Goal: Task Accomplishment & Management: Use online tool/utility

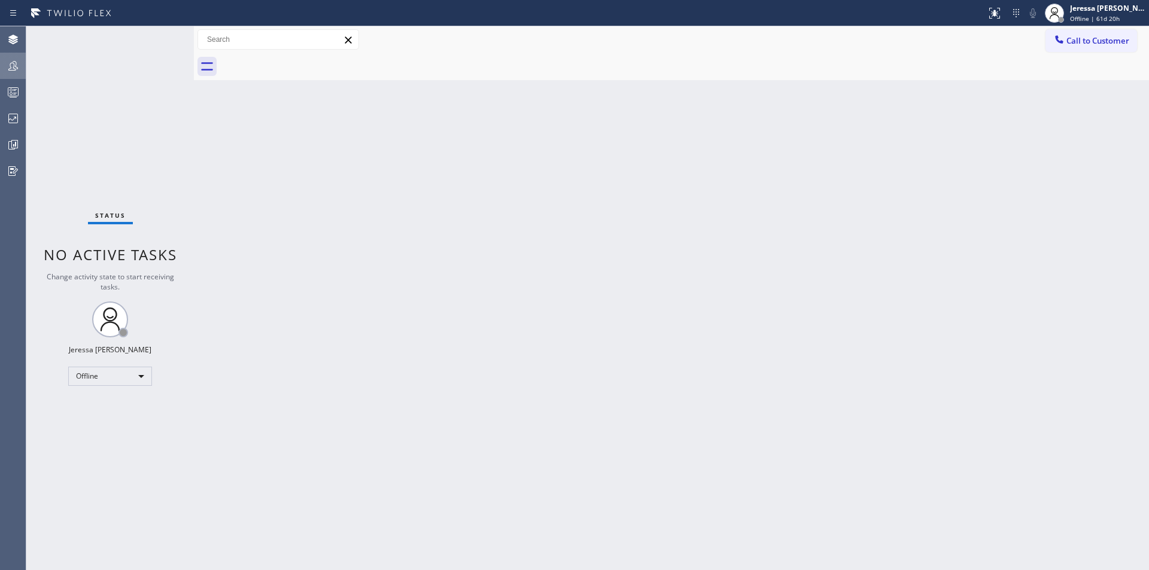
click at [20, 68] on div at bounding box center [13, 66] width 26 height 14
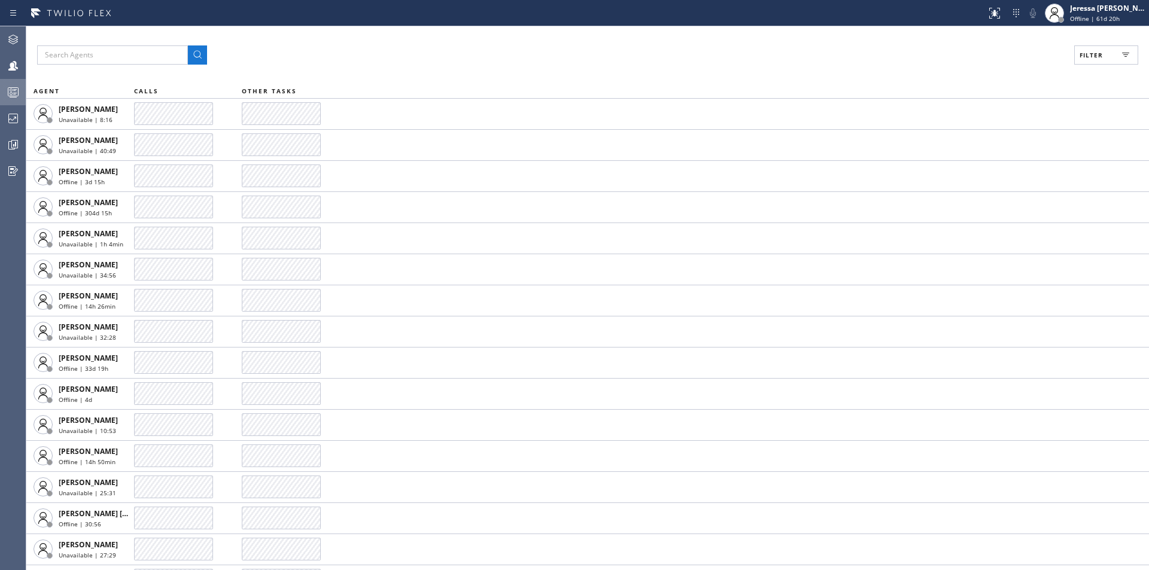
click at [7, 90] on icon at bounding box center [13, 92] width 14 height 14
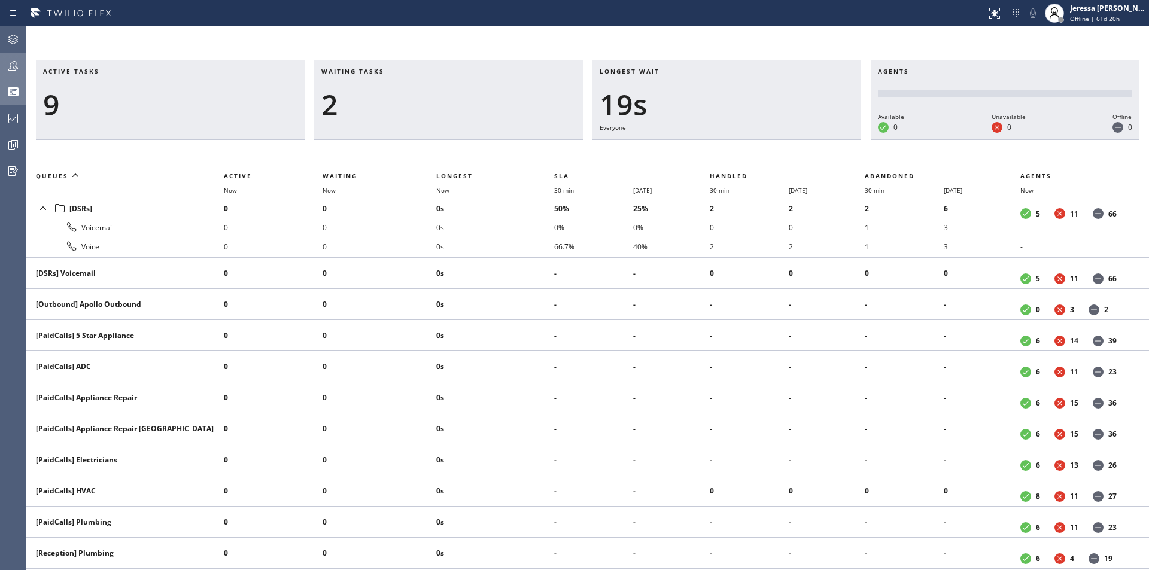
click at [10, 66] on icon at bounding box center [13, 66] width 14 height 14
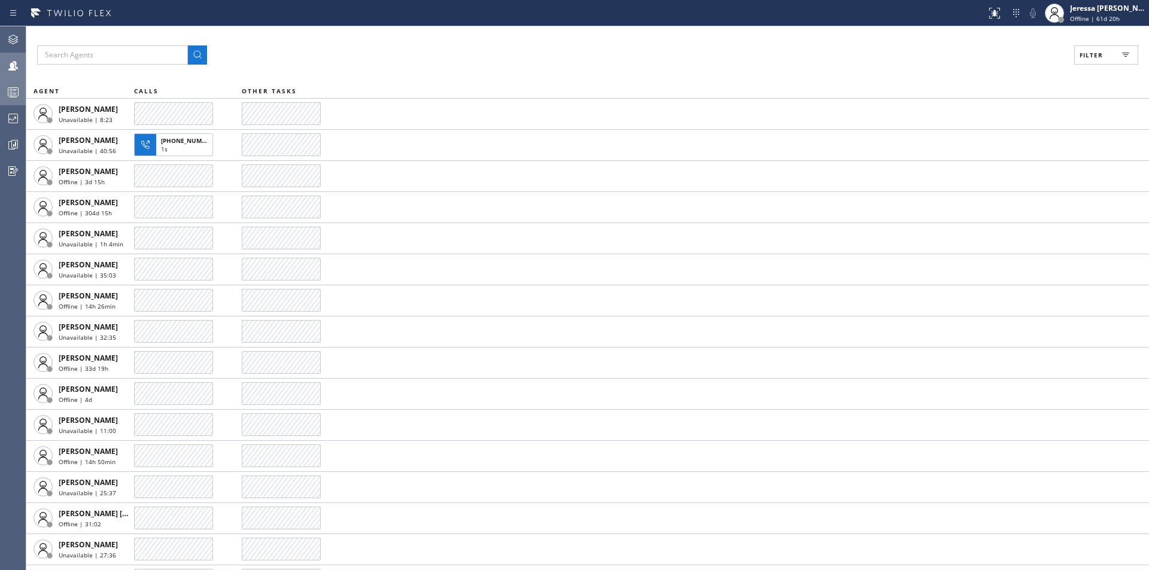
click at [1085, 54] on span "Filter" at bounding box center [1090, 55] width 23 height 8
click at [1006, 142] on label "Available" at bounding box center [1060, 141] width 157 height 10
click at [982, 142] on input "Available" at bounding box center [974, 141] width 14 height 14
checkbox input "true"
click at [1076, 78] on div "Viewing 106 agents Apply Reset Activities Available only Offline Available Unav…" at bounding box center [1053, 124] width 191 height 142
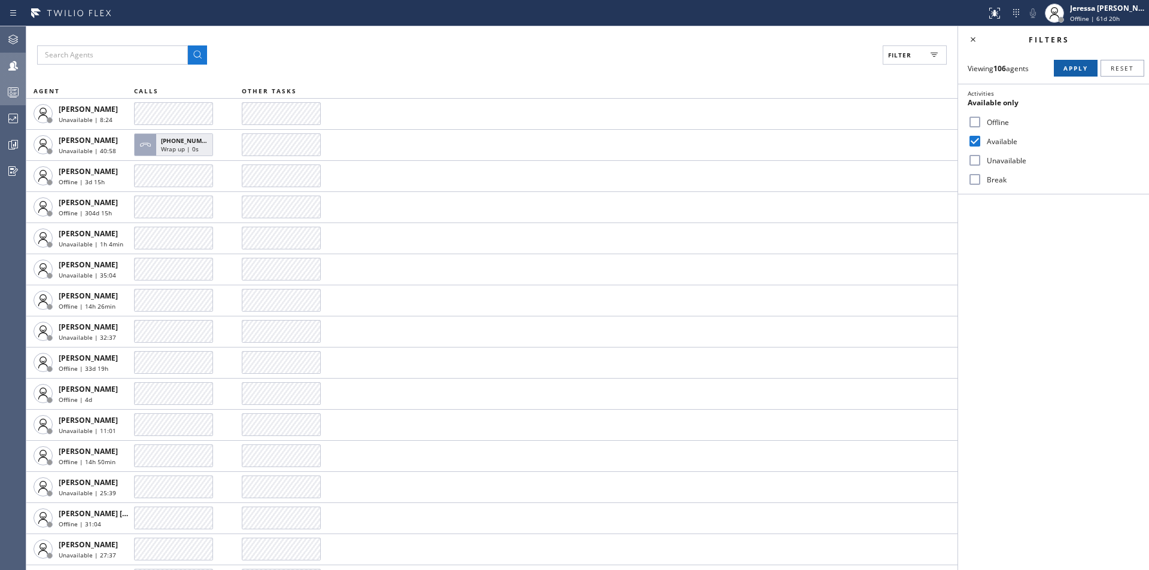
click at [1078, 69] on span "Apply" at bounding box center [1075, 68] width 25 height 8
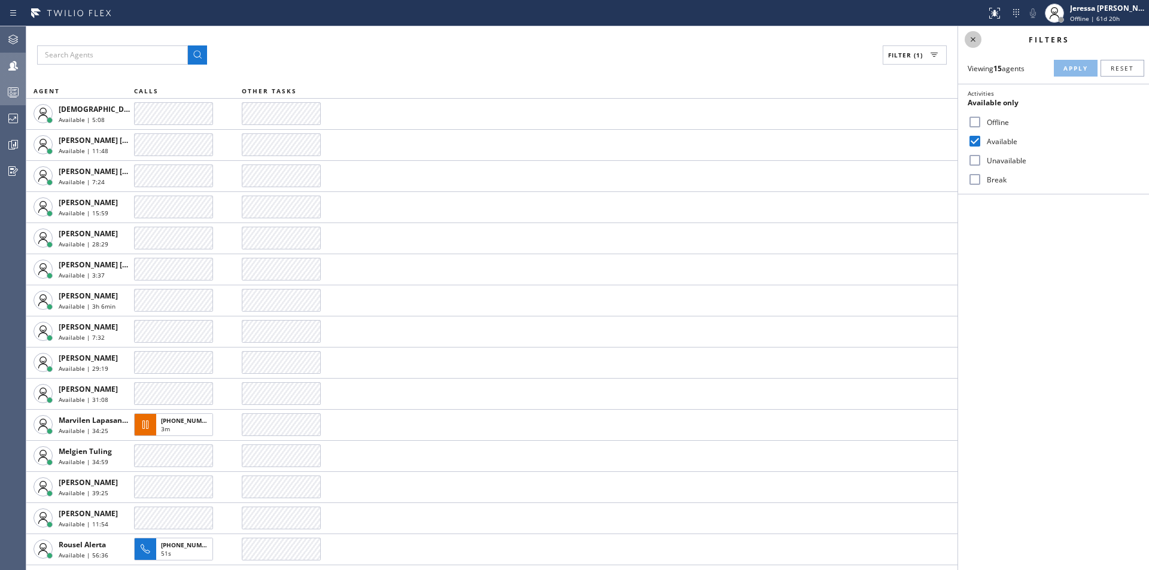
click at [972, 39] on icon at bounding box center [973, 39] width 14 height 14
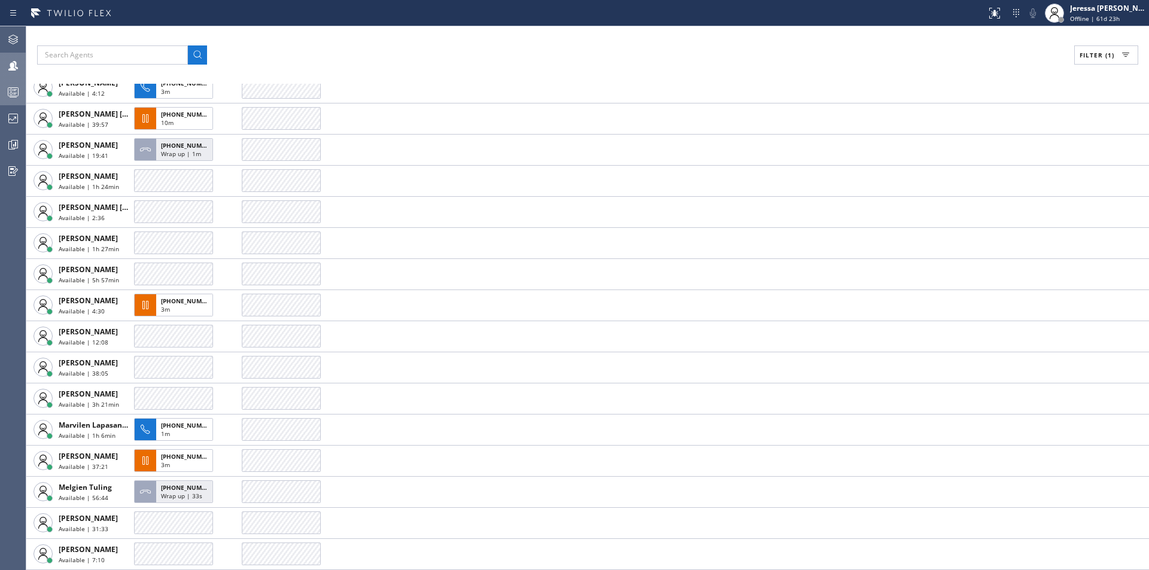
scroll to position [244, 0]
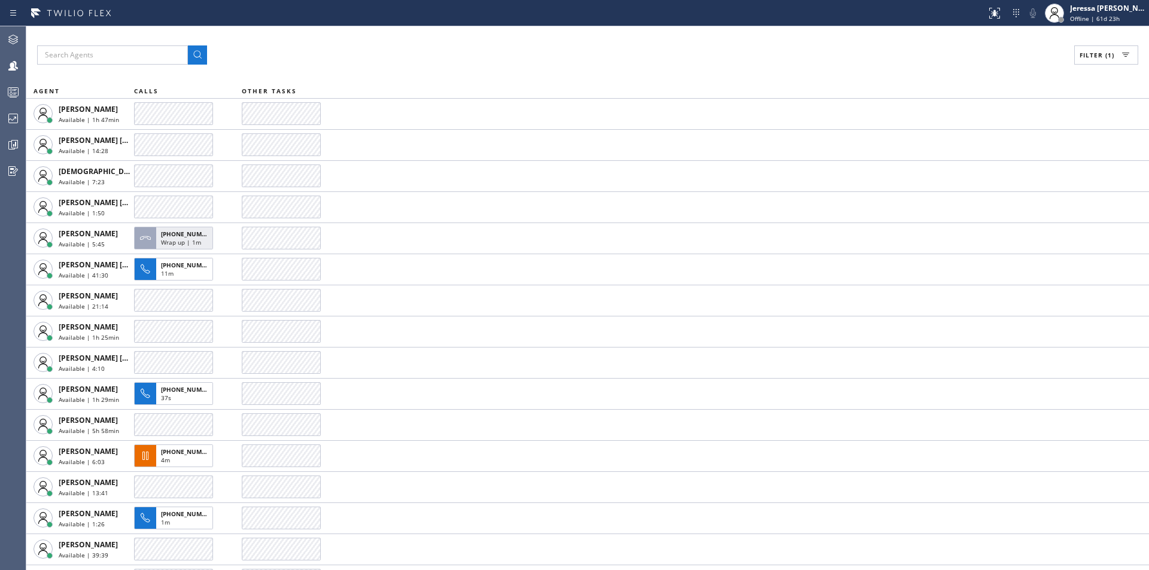
scroll to position [244, 0]
